Goal: Find contact information: Find contact information

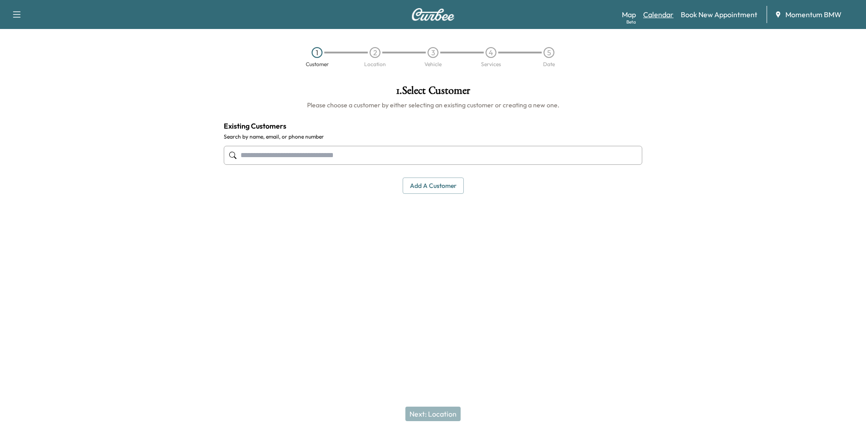
click at [661, 15] on link "Calendar" at bounding box center [658, 14] width 30 height 11
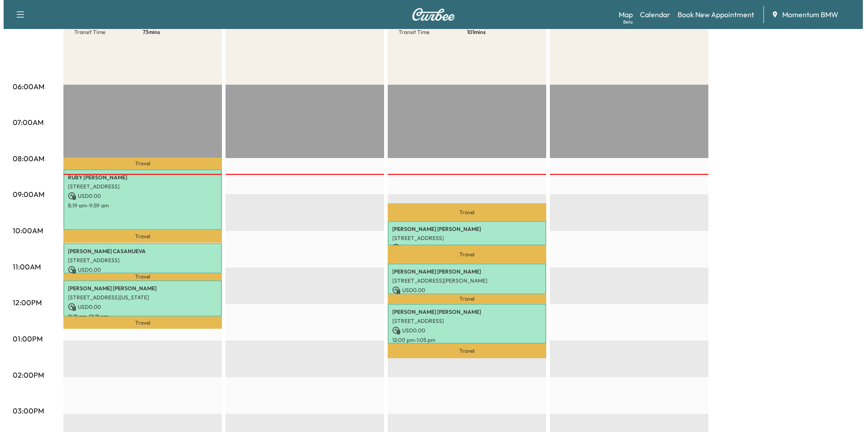
scroll to position [136, 0]
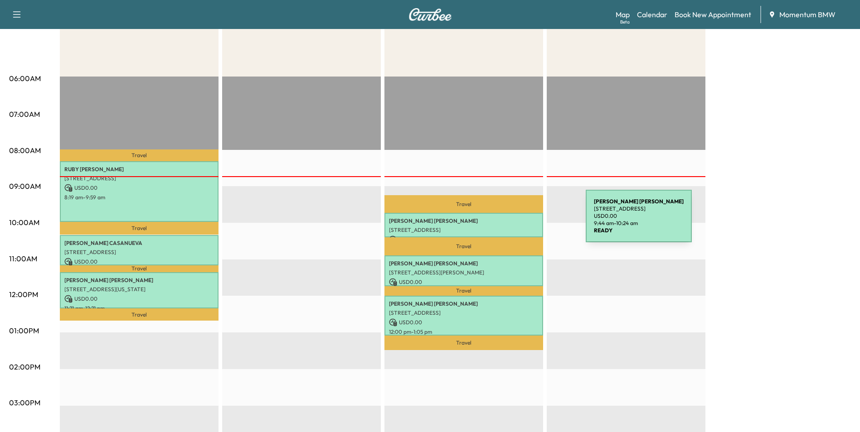
click at [517, 222] on p "[PERSON_NAME]" at bounding box center [464, 221] width 150 height 7
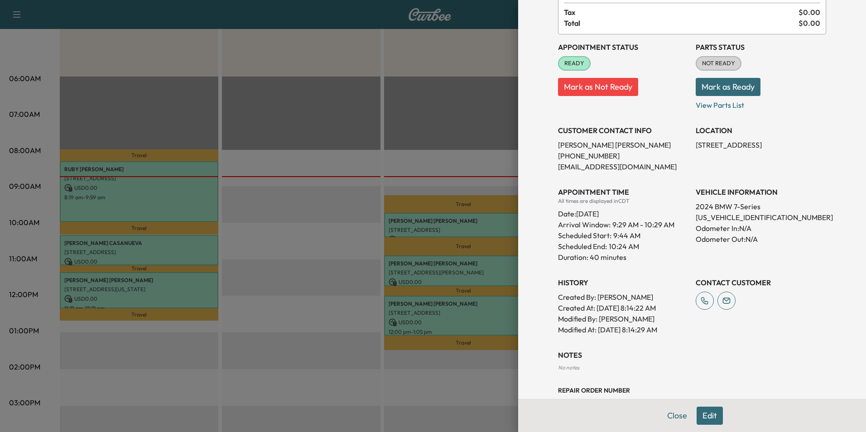
scroll to position [99, 0]
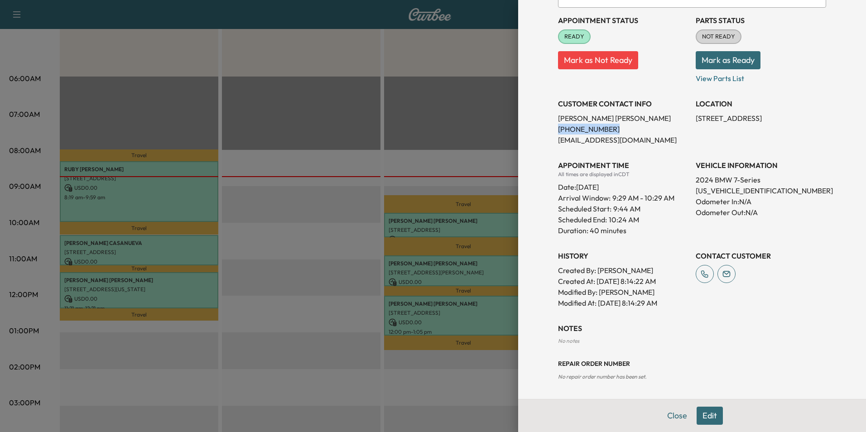
drag, startPoint x: 604, startPoint y: 127, endPoint x: 552, endPoint y: 126, distance: 51.7
click at [558, 126] on p "[PHONE_NUMBER]" at bounding box center [623, 129] width 131 height 11
drag, startPoint x: 552, startPoint y: 126, endPoint x: 576, endPoint y: 130, distance: 24.7
copy p "[PHONE_NUMBER]"
